Goal: Task Accomplishment & Management: Use online tool/utility

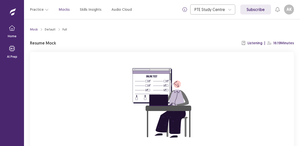
scroll to position [52, 0]
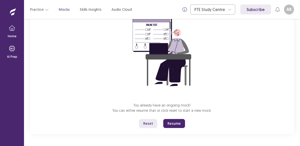
click at [174, 122] on button "Resume" at bounding box center [174, 123] width 22 height 9
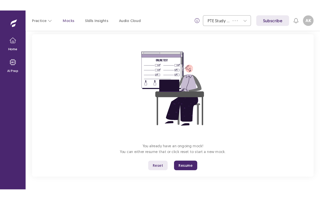
scroll to position [0, 0]
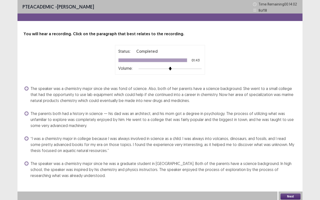
click at [131, 98] on span "The speaker was a chemistry major since she was fond of science. Also, both of …" at bounding box center [164, 95] width 266 height 18
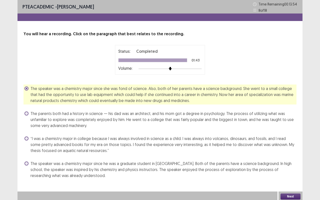
click at [292, 146] on button "Next" at bounding box center [291, 197] width 20 height 6
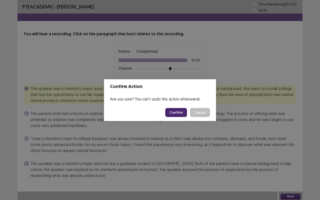
click at [180, 111] on button "Confirm" at bounding box center [176, 112] width 22 height 9
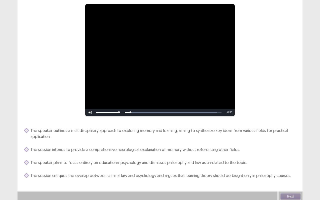
scroll to position [43, 0]
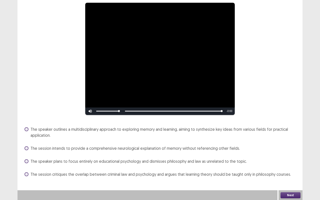
click at [68, 128] on span "The speaker outlines a multidisciplinary approach to exploring memory and learn…" at bounding box center [164, 132] width 266 height 12
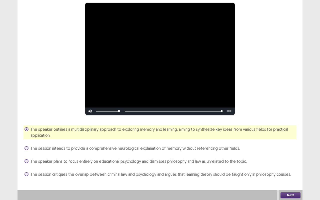
click at [287, 146] on button "Next" at bounding box center [291, 195] width 20 height 6
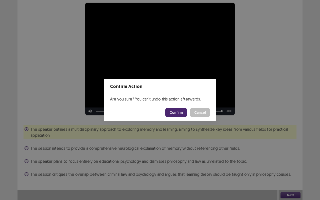
click at [180, 113] on button "Confirm" at bounding box center [176, 112] width 22 height 9
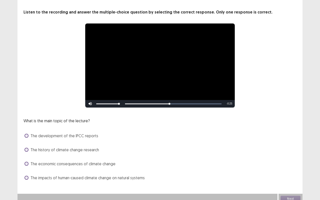
scroll to position [26, 0]
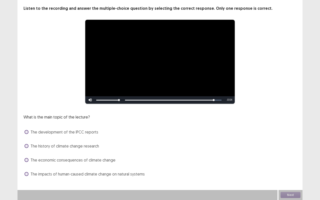
click at [27, 146] on span at bounding box center [27, 174] width 4 height 4
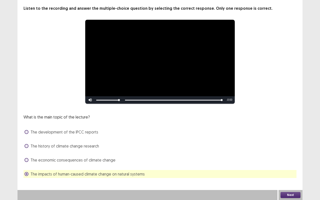
click at [288, 146] on button "Next" at bounding box center [291, 195] width 20 height 6
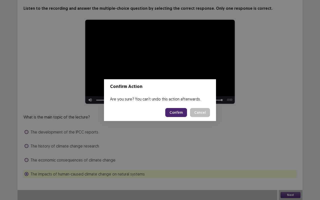
click at [172, 113] on button "Confirm" at bounding box center [176, 112] width 22 height 9
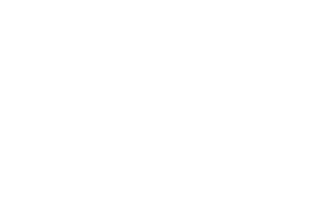
scroll to position [0, 0]
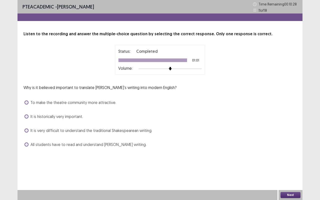
click at [62, 118] on span "It is historically very important." at bounding box center [57, 117] width 53 height 6
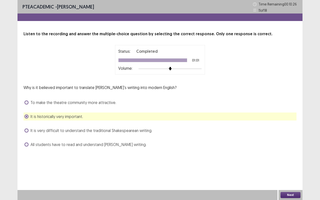
click at [289, 146] on button "Next" at bounding box center [291, 195] width 20 height 6
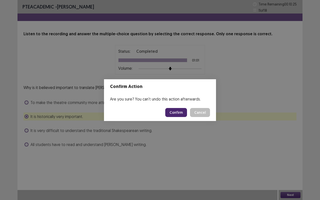
click at [185, 114] on button "Confirm" at bounding box center [176, 112] width 22 height 9
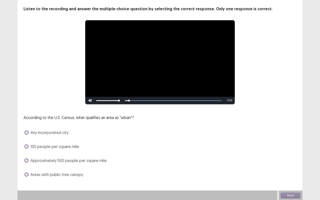
scroll to position [26, 0]
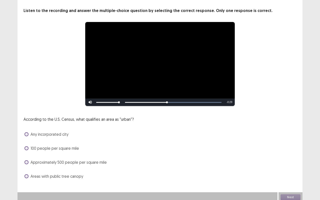
click at [28, 146] on span at bounding box center [27, 162] width 4 height 4
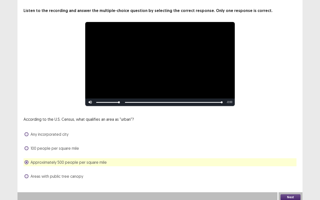
click at [286, 146] on button "Next" at bounding box center [291, 197] width 20 height 6
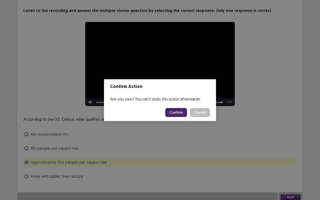
click at [177, 115] on button "Confirm" at bounding box center [176, 112] width 22 height 9
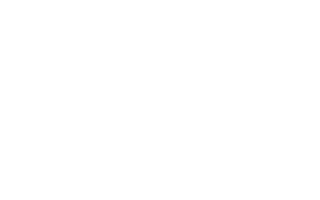
scroll to position [0, 0]
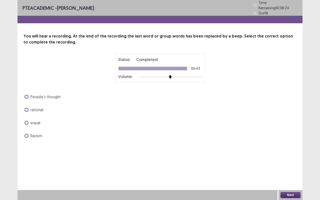
click at [23, 135] on div "You will hear a recording. At the end of the recording the last word or group w…" at bounding box center [160, 86] width 285 height 107
click at [27, 134] on span at bounding box center [27, 136] width 4 height 4
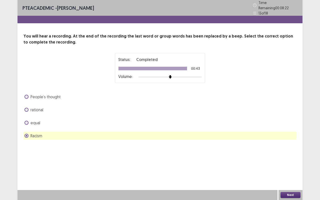
click at [289, 146] on button "Next" at bounding box center [291, 195] width 20 height 6
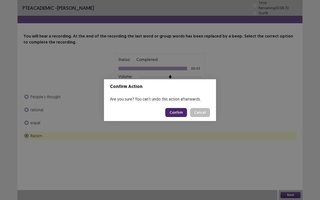
click at [182, 112] on button "Confirm" at bounding box center [176, 112] width 22 height 9
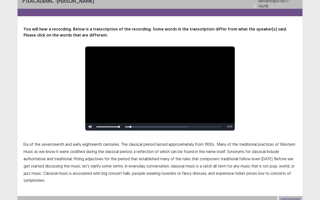
scroll to position [11, 0]
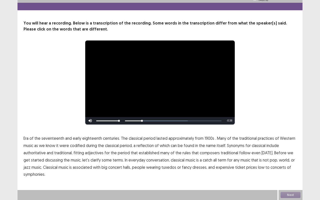
click at [207, 140] on span "1900s" at bounding box center [210, 138] width 10 height 6
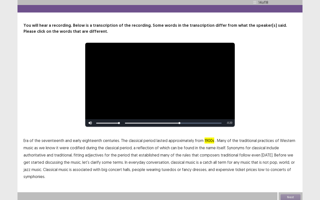
click at [226, 146] on span "traditional" at bounding box center [230, 155] width 18 height 6
click at [258, 146] on span "low" at bounding box center [261, 170] width 7 height 6
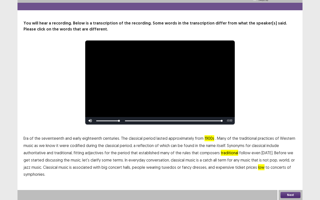
click at [287, 146] on button "Next" at bounding box center [291, 195] width 20 height 6
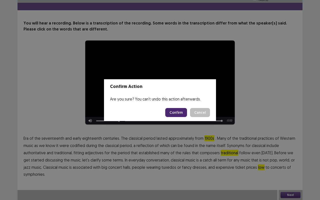
click at [179, 114] on button "Confirm" at bounding box center [176, 112] width 22 height 9
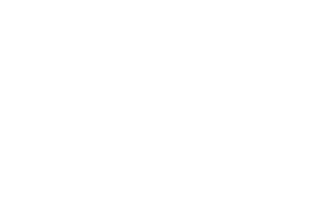
scroll to position [0, 0]
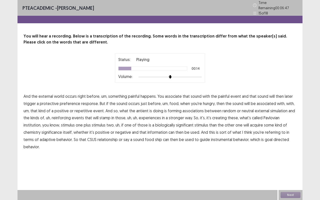
click at [68, 101] on span "preference" at bounding box center [70, 104] width 21 height 6
click at [84, 109] on span "repetitive" at bounding box center [84, 111] width 18 height 6
click at [137, 109] on span "antient" at bounding box center [142, 111] width 12 height 6
click at [277, 108] on span "simulation" at bounding box center [278, 111] width 17 height 6
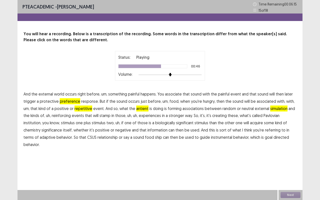
click at [41, 120] on span "institution," at bounding box center [33, 123] width 18 height 6
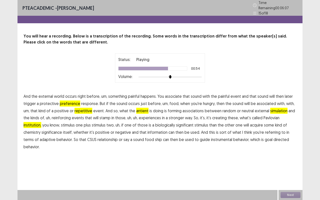
click at [250, 122] on span "acquire" at bounding box center [256, 125] width 13 height 6
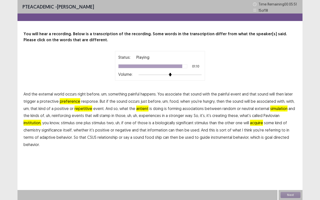
click at [155, 138] on span "ship" at bounding box center [158, 137] width 7 height 6
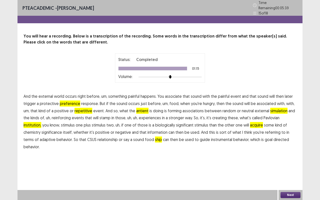
click at [290, 146] on button "Next" at bounding box center [291, 195] width 20 height 6
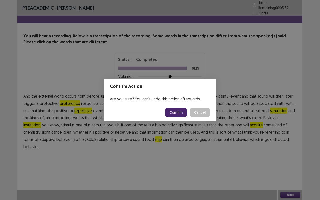
click at [177, 110] on button "Confirm" at bounding box center [176, 112] width 22 height 9
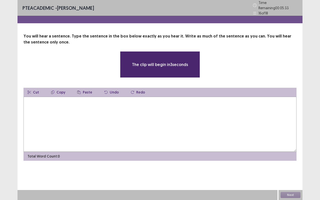
click at [56, 115] on textarea at bounding box center [160, 124] width 273 height 55
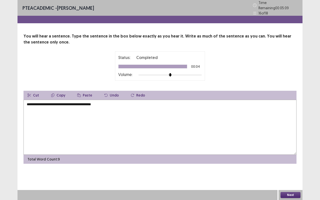
click at [32, 102] on textarea "**********" at bounding box center [160, 127] width 273 height 55
click at [64, 106] on textarea "**********" at bounding box center [160, 127] width 273 height 55
type textarea "**********"
click at [293, 146] on button "Next" at bounding box center [291, 195] width 20 height 6
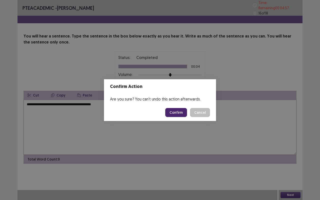
click at [181, 111] on button "Confirm" at bounding box center [176, 112] width 22 height 9
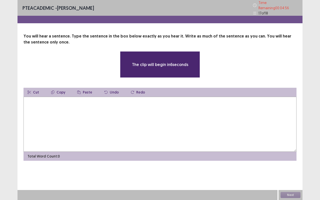
click at [93, 118] on textarea at bounding box center [160, 124] width 273 height 55
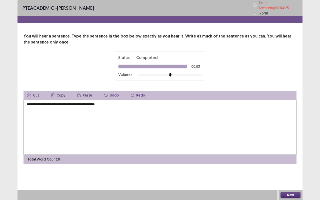
click at [39, 103] on textarea "**********" at bounding box center [160, 127] width 273 height 55
click at [83, 107] on textarea "**********" at bounding box center [160, 127] width 273 height 55
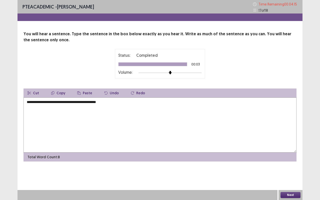
click at [78, 103] on textarea "**********" at bounding box center [160, 125] width 273 height 55
click at [108, 110] on textarea "**********" at bounding box center [160, 125] width 273 height 55
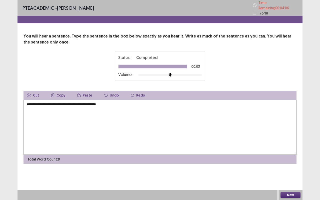
type textarea "**********"
click at [292, 146] on button "Next" at bounding box center [291, 195] width 20 height 6
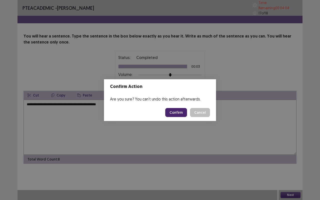
click at [178, 108] on button "Confirm" at bounding box center [176, 112] width 22 height 9
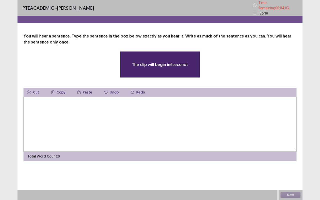
click at [112, 103] on textarea at bounding box center [160, 124] width 273 height 55
click at [88, 108] on textarea at bounding box center [160, 124] width 273 height 55
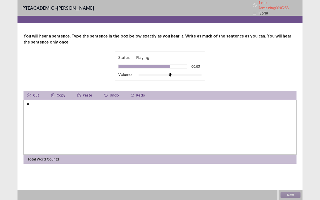
type textarea "*"
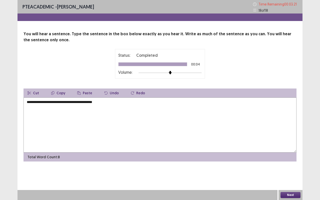
click at [55, 102] on textarea "**********" at bounding box center [160, 125] width 273 height 55
type textarea "**********"
click at [297, 146] on button "Next" at bounding box center [291, 195] width 20 height 6
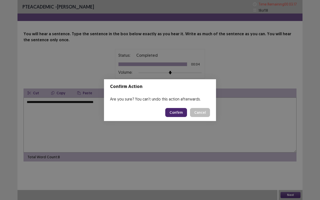
click at [184, 112] on button "Confirm" at bounding box center [176, 112] width 22 height 9
